Goal: Navigation & Orientation: Find specific page/section

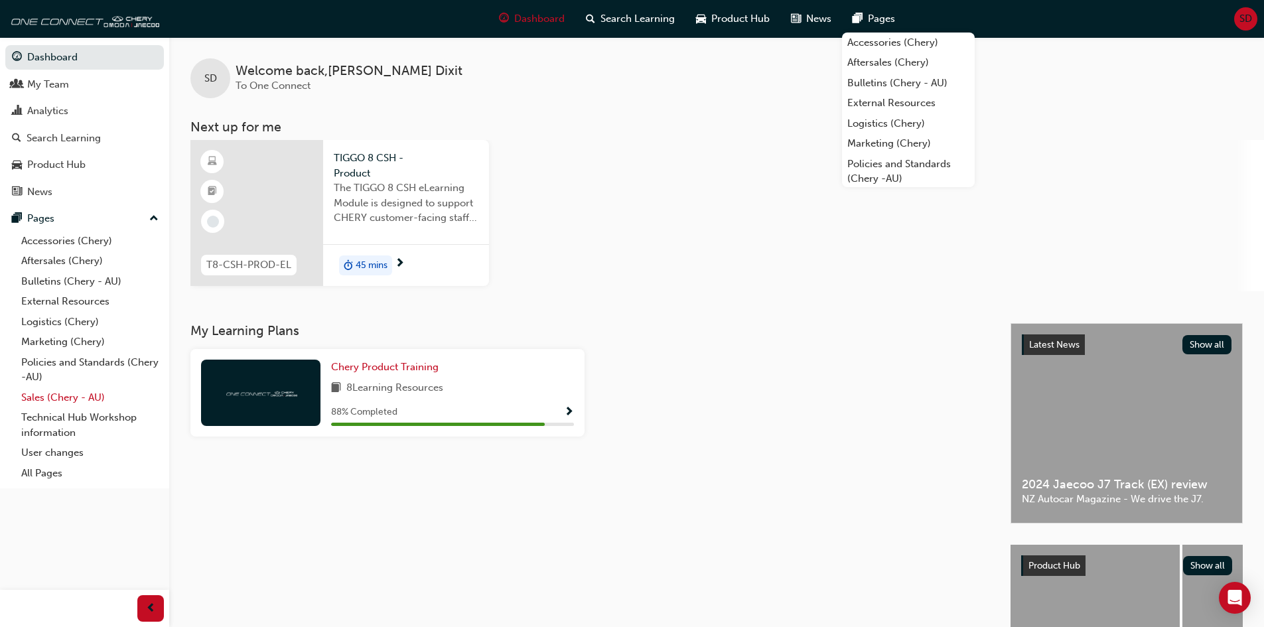
click at [63, 398] on link "Sales (Chery - AU)" at bounding box center [90, 398] width 148 height 21
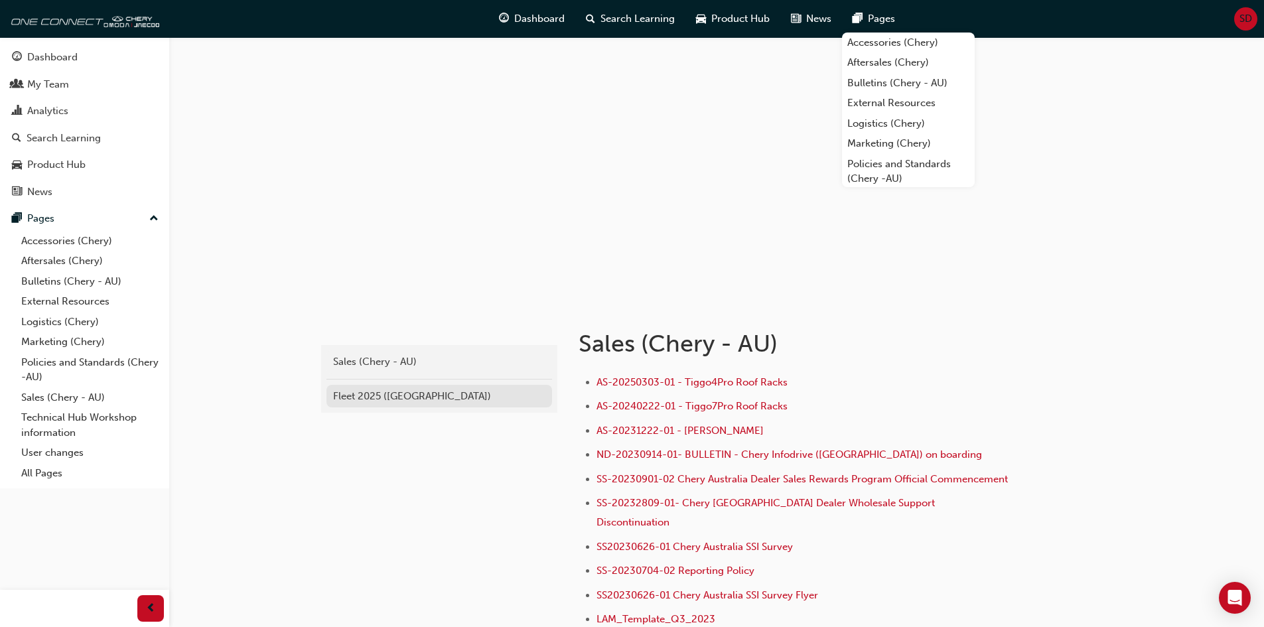
click at [378, 400] on div "Fleet 2025 ([GEOGRAPHIC_DATA])" at bounding box center [439, 396] width 212 height 15
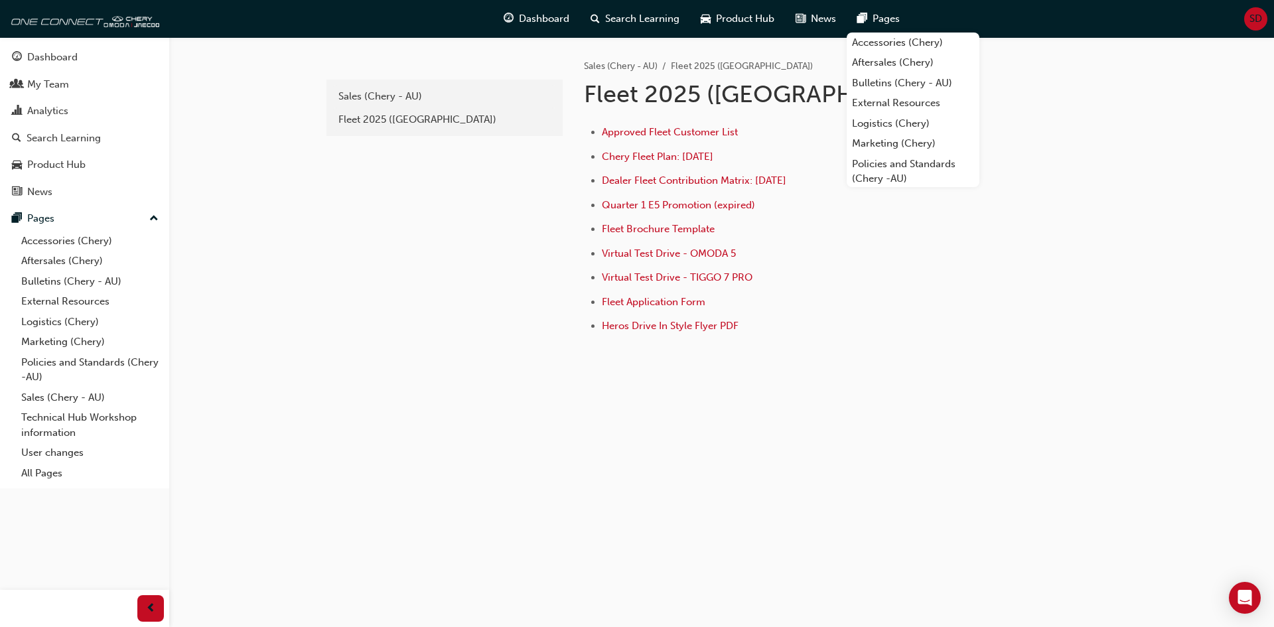
click at [442, 382] on div "33e7f17e-b072-4a87-8445-9bbad915c39b Sales (Chery - AU) Fleet 2025 (Chery)" at bounding box center [443, 213] width 239 height 352
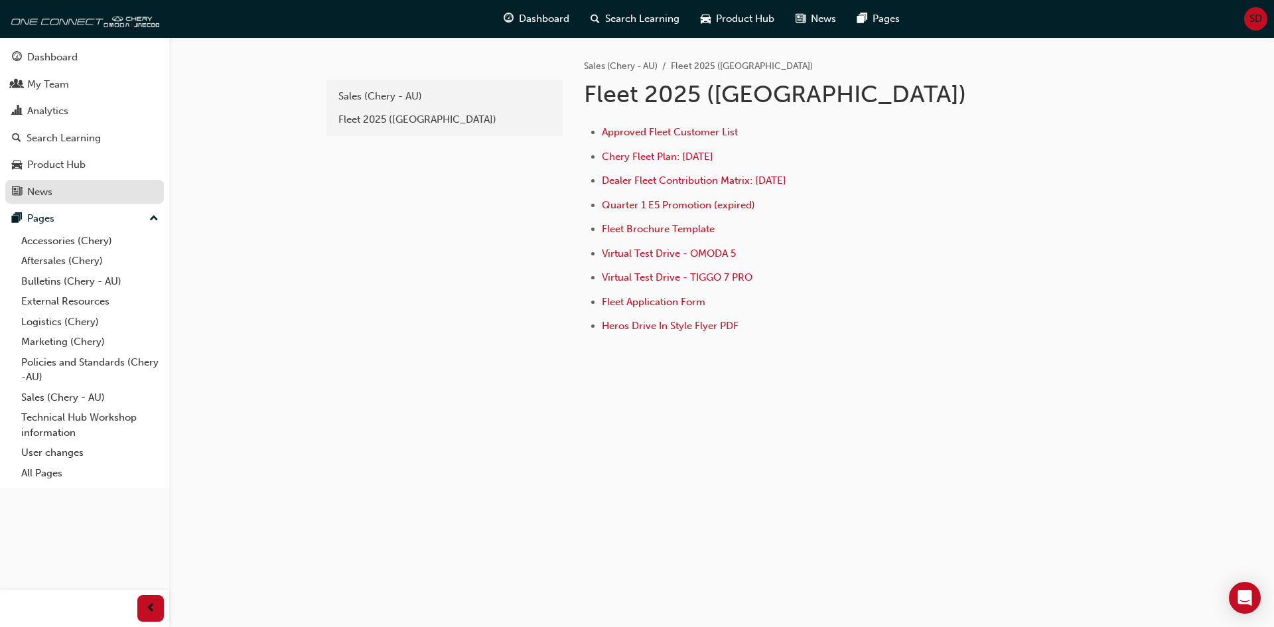
click at [66, 191] on div "News" at bounding box center [84, 192] width 145 height 17
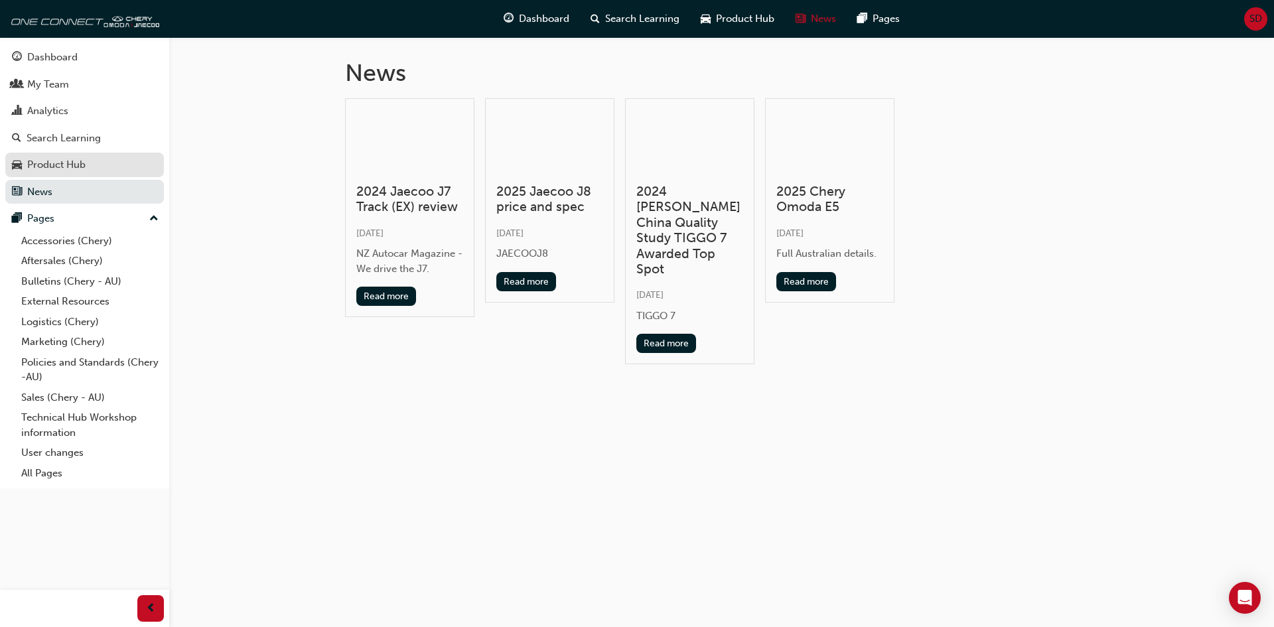
click at [66, 169] on div "Product Hub" at bounding box center [56, 164] width 58 height 15
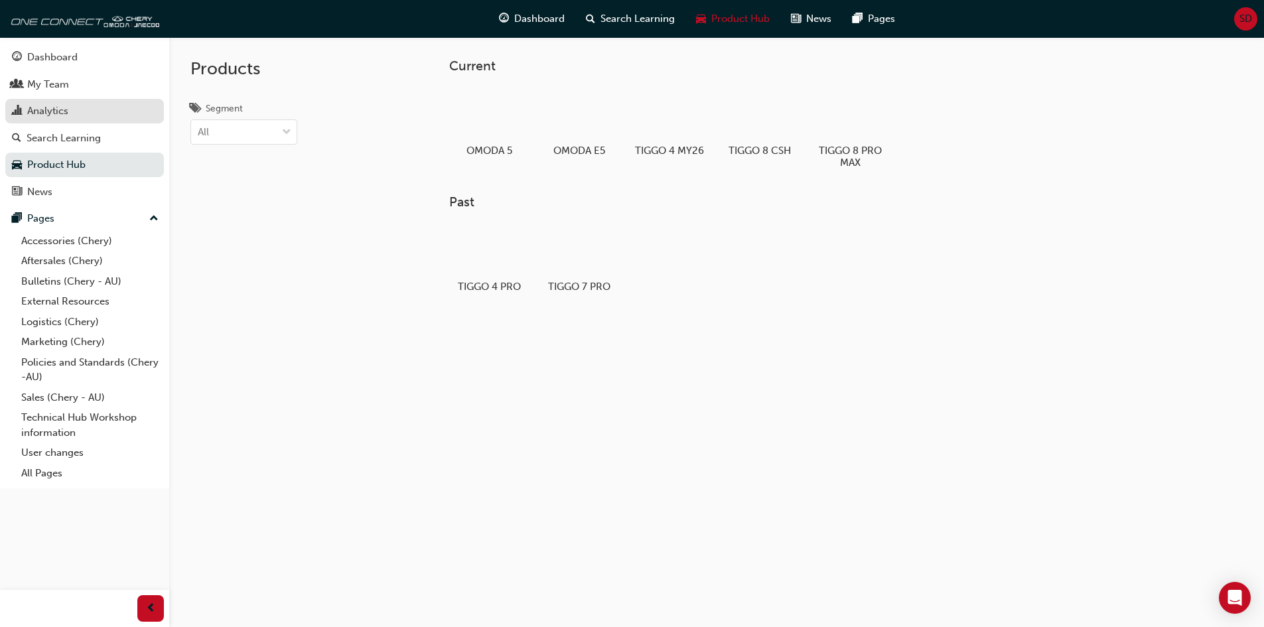
click at [69, 117] on div "Analytics" at bounding box center [84, 111] width 145 height 17
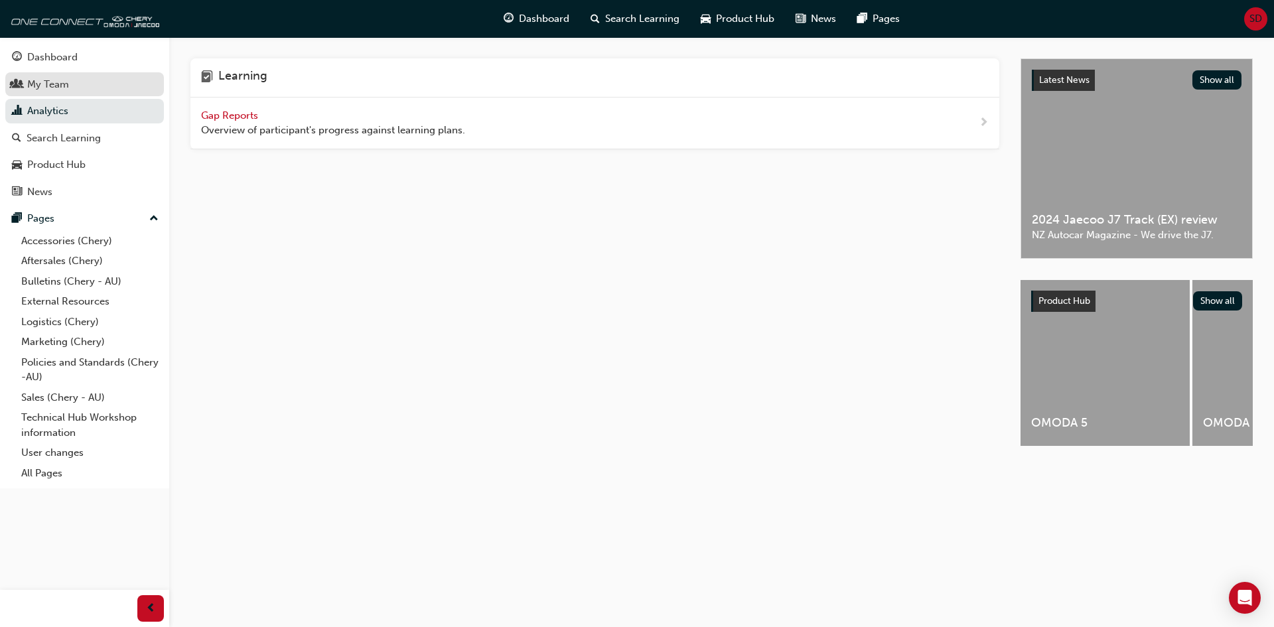
click at [62, 90] on div "My Team" at bounding box center [48, 84] width 42 height 15
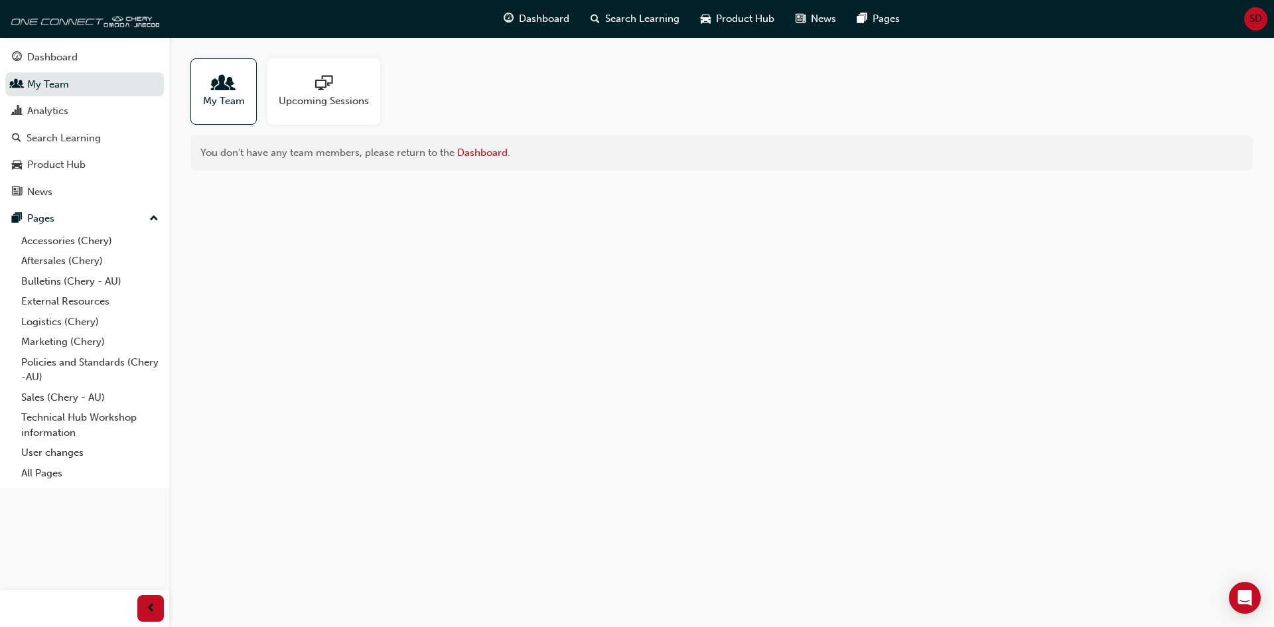
click at [299, 96] on span "Upcoming Sessions" at bounding box center [324, 101] width 90 height 15
